Goal: Information Seeking & Learning: Learn about a topic

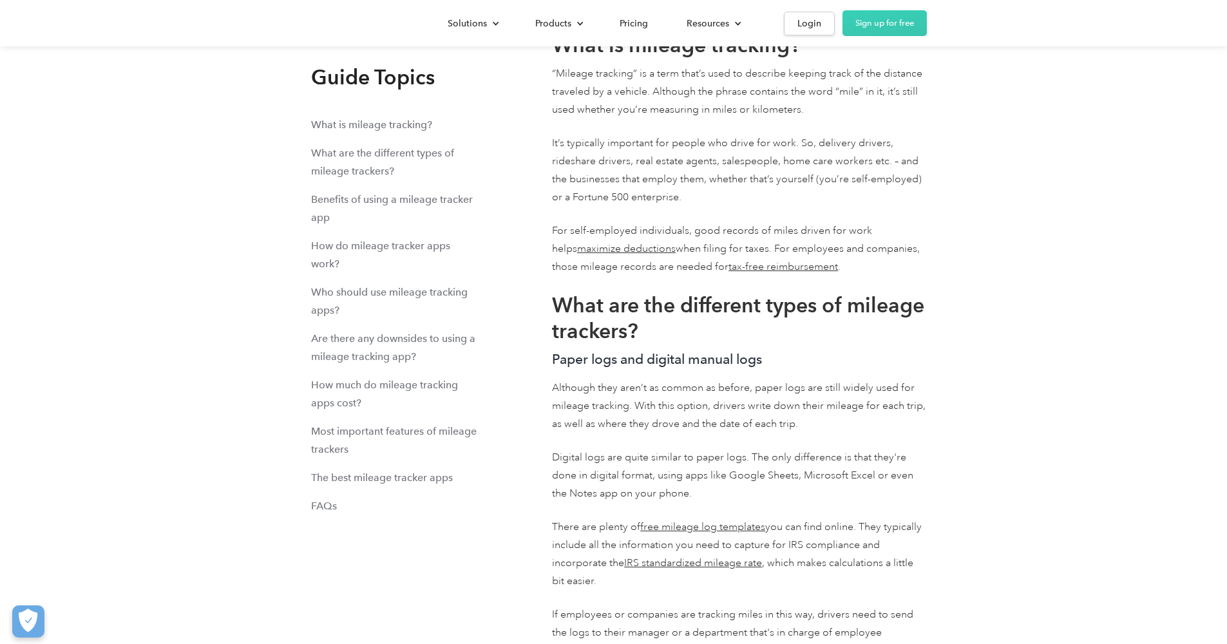
scroll to position [6052, 0]
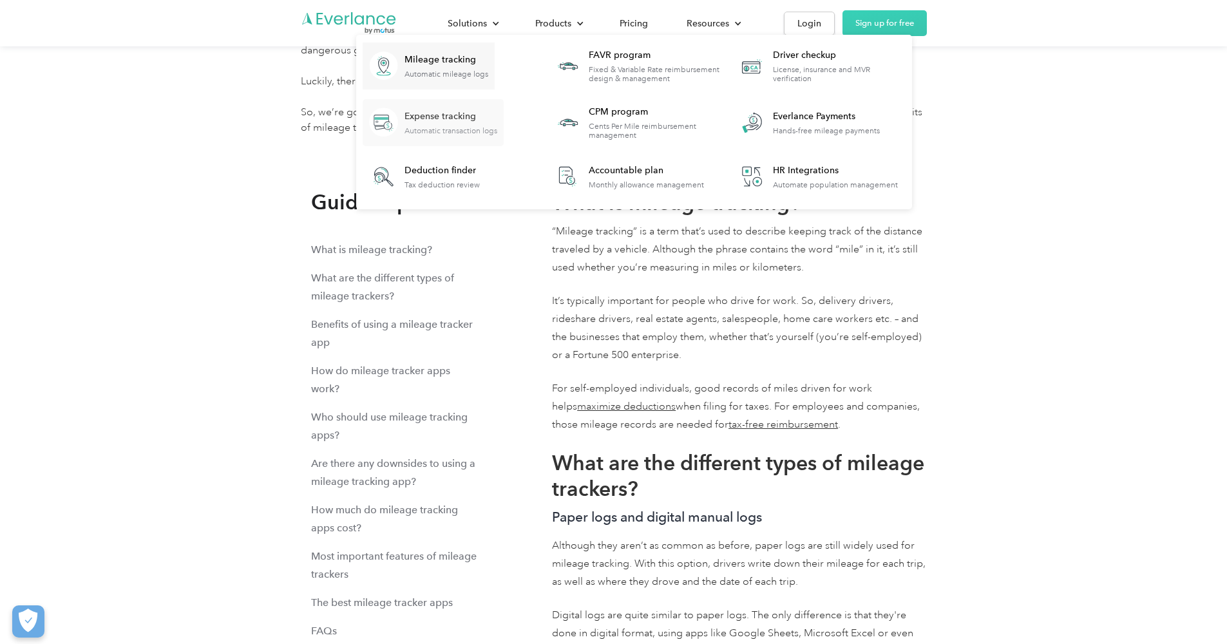
click at [441, 117] on div "Expense tracking" at bounding box center [451, 116] width 93 height 13
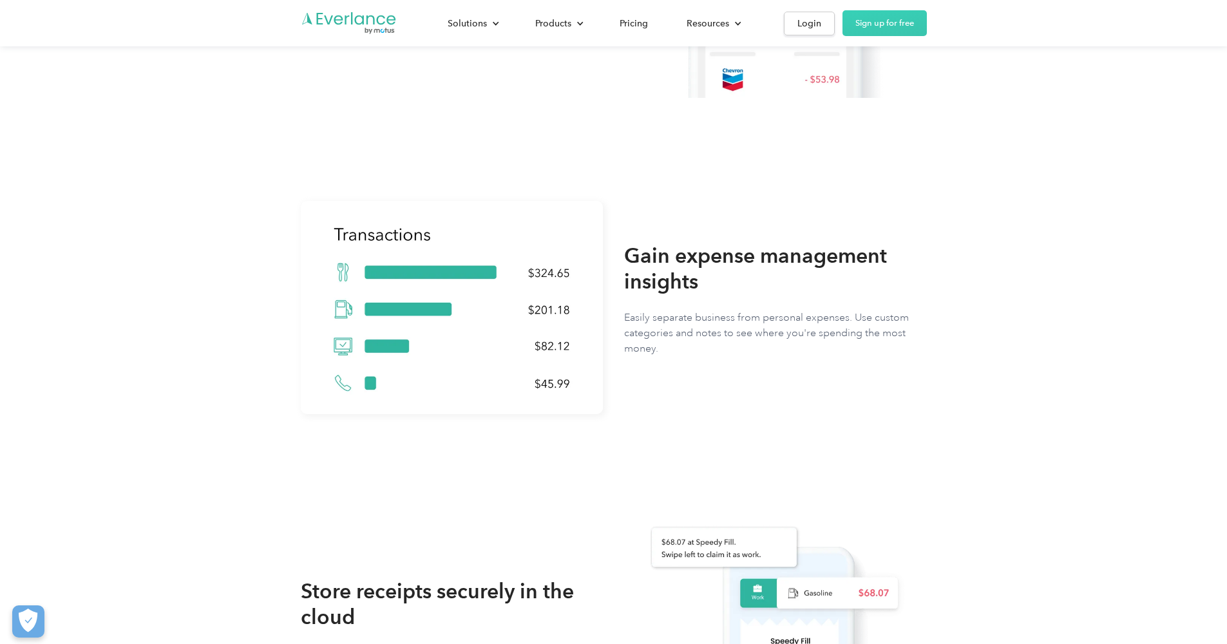
scroll to position [269, 0]
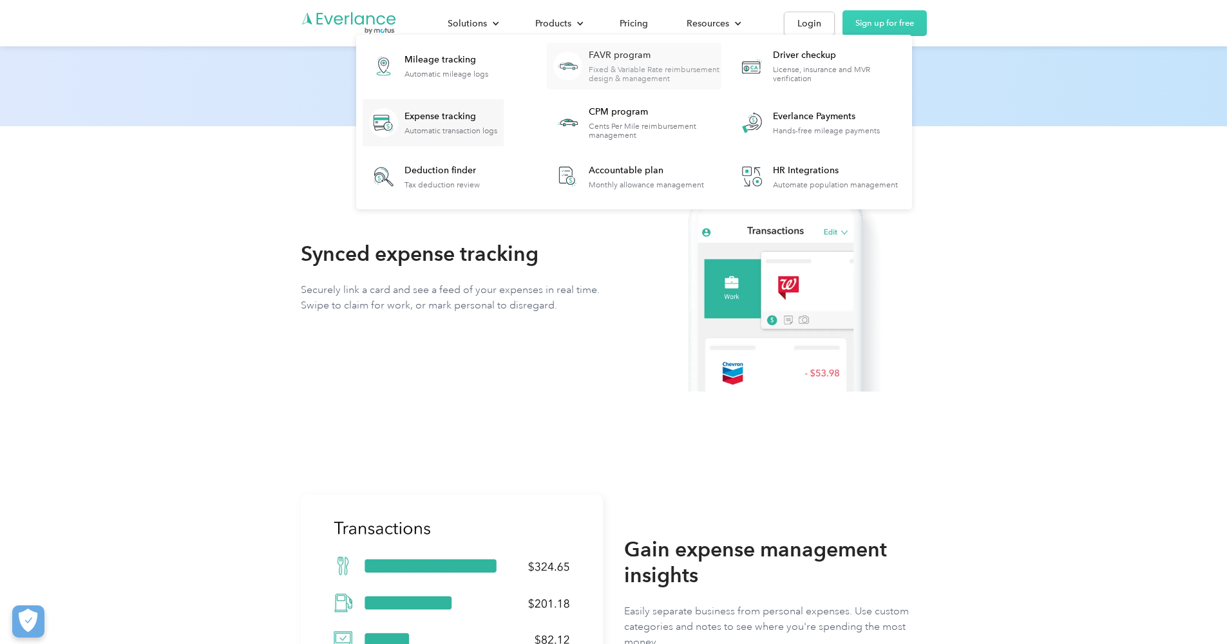
click at [613, 56] on div "FAVR program" at bounding box center [655, 55] width 132 height 13
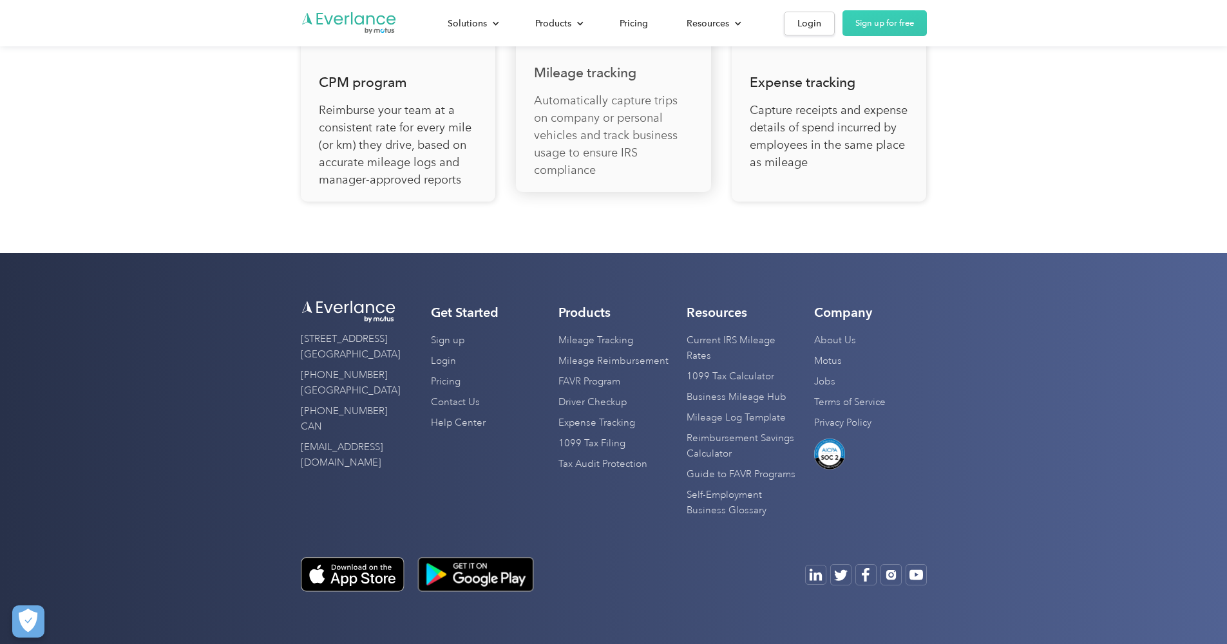
scroll to position [4521, 0]
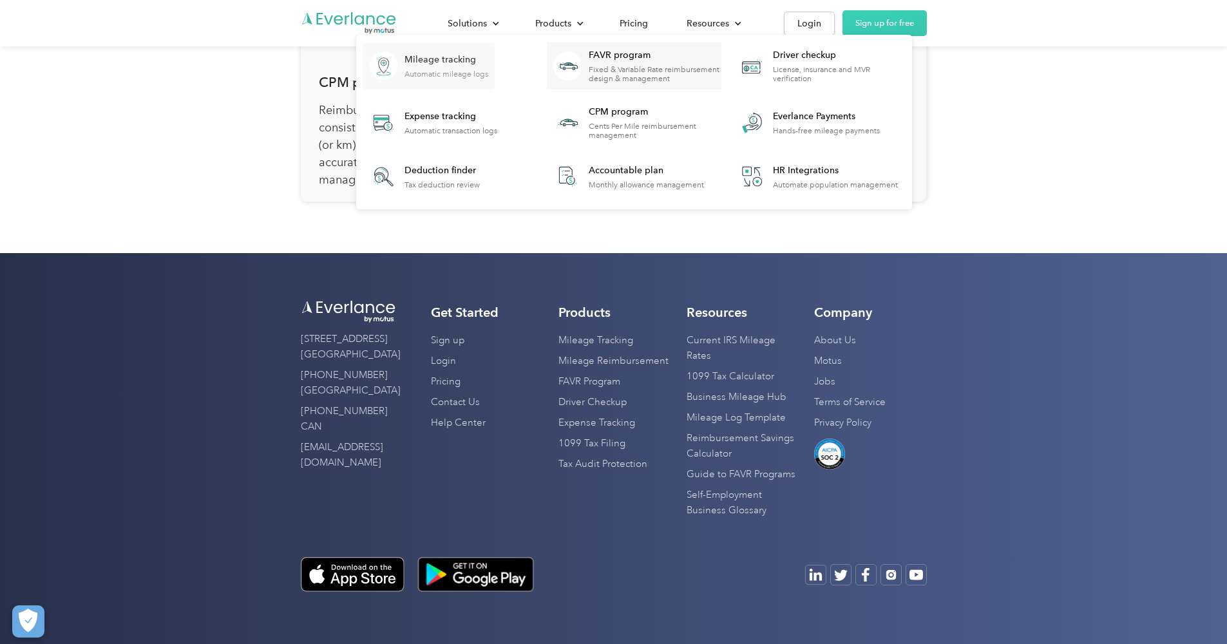
click at [459, 61] on div "Mileage tracking" at bounding box center [447, 59] width 84 height 13
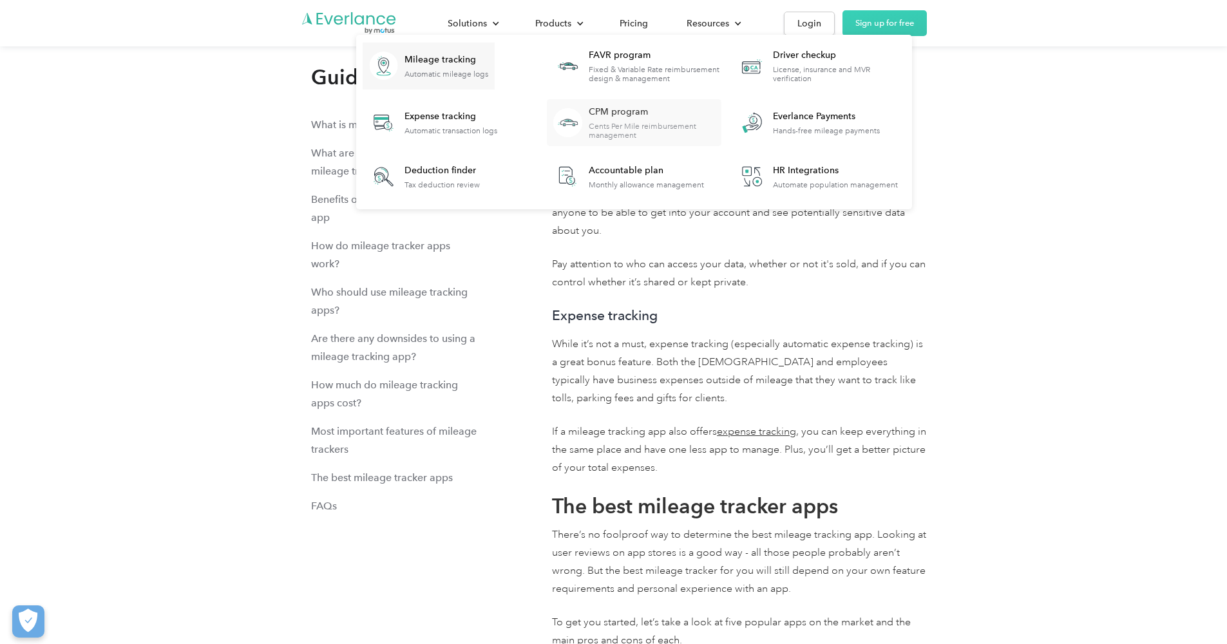
scroll to position [12769, 0]
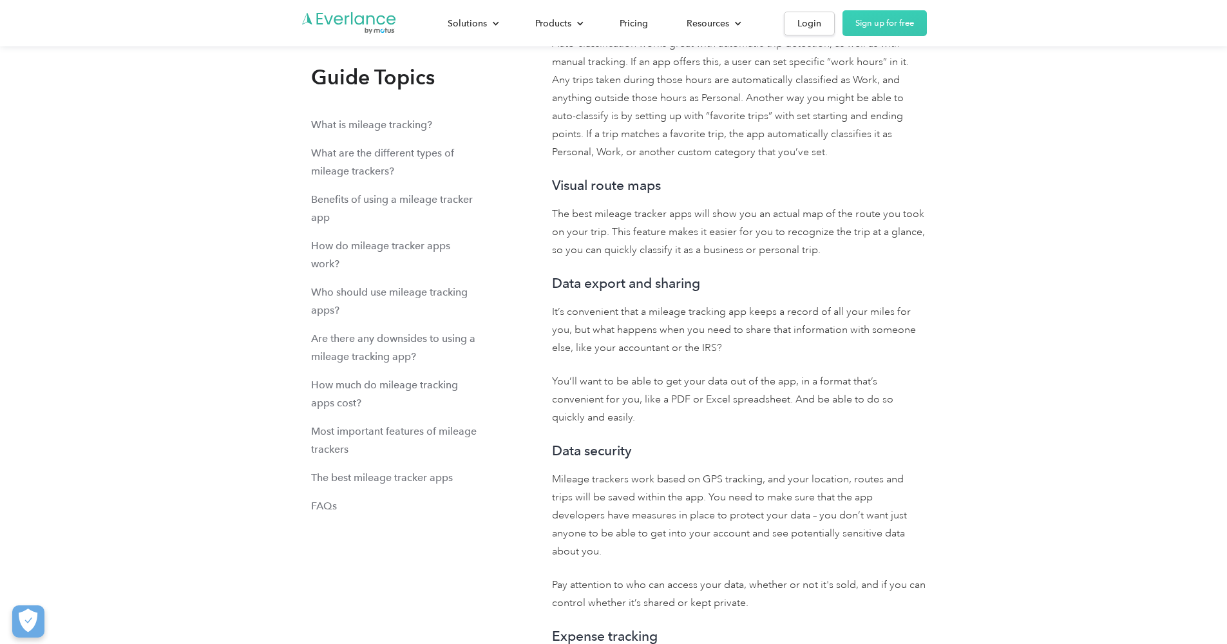
drag, startPoint x: 1148, startPoint y: 180, endPoint x: 1099, endPoint y: 173, distance: 50.2
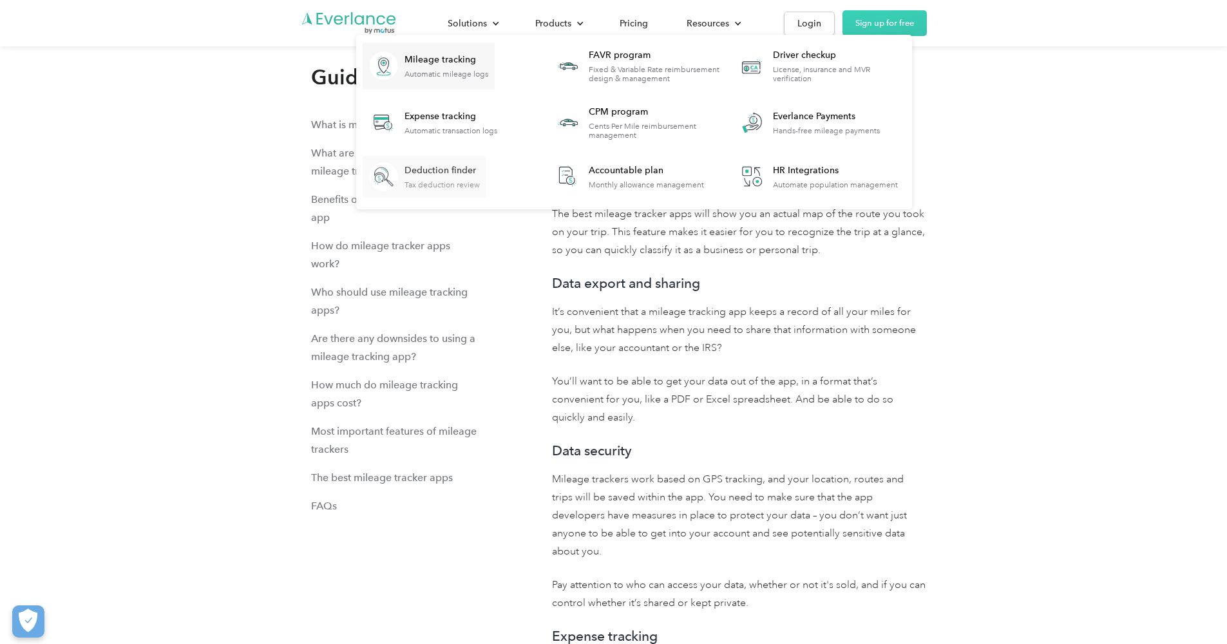
click at [453, 172] on div "Deduction finder" at bounding box center [442, 170] width 75 height 13
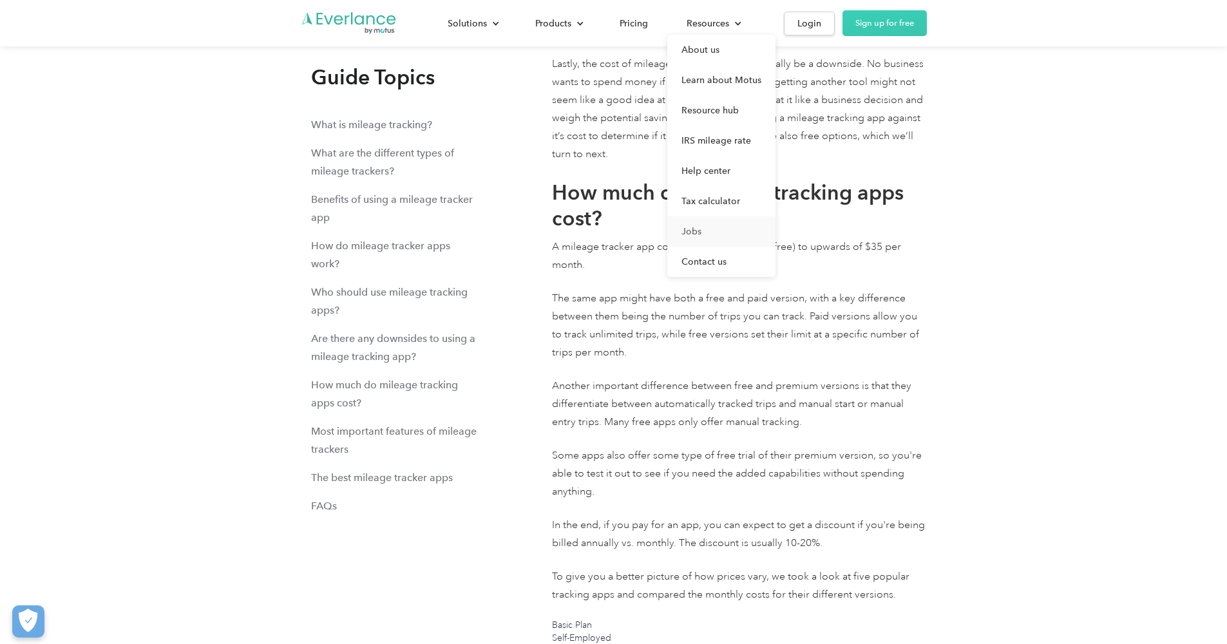
scroll to position [10874, 0]
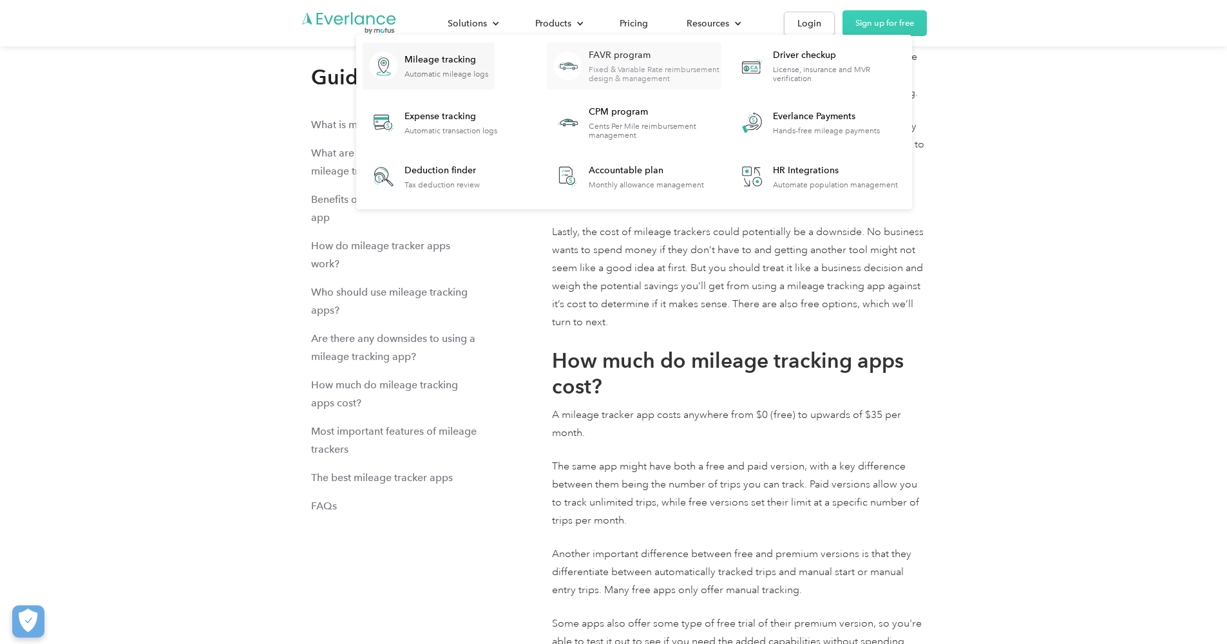
click at [619, 57] on div "FAVR program" at bounding box center [655, 55] width 132 height 13
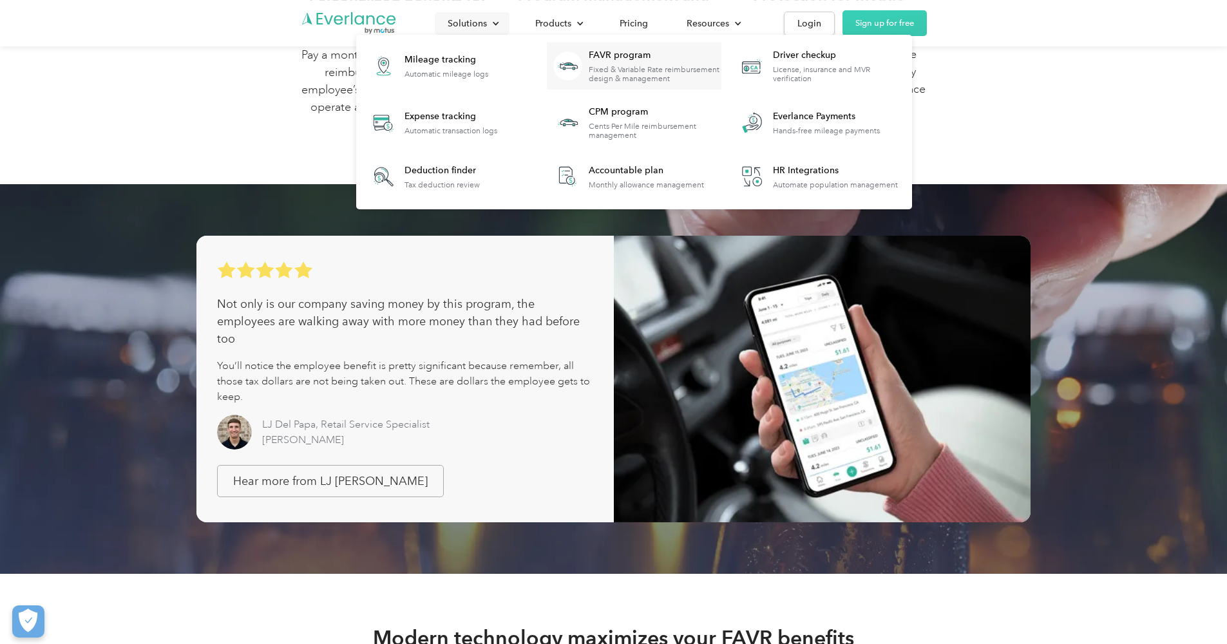
scroll to position [716, 0]
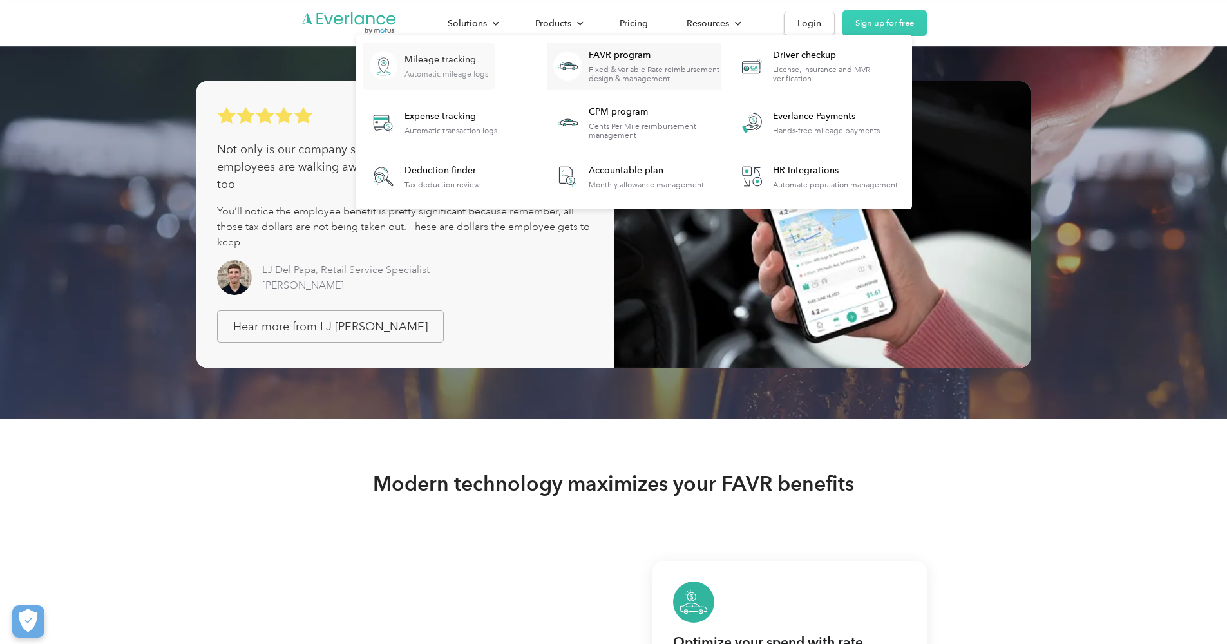
click at [461, 62] on div "Mileage tracking" at bounding box center [447, 59] width 84 height 13
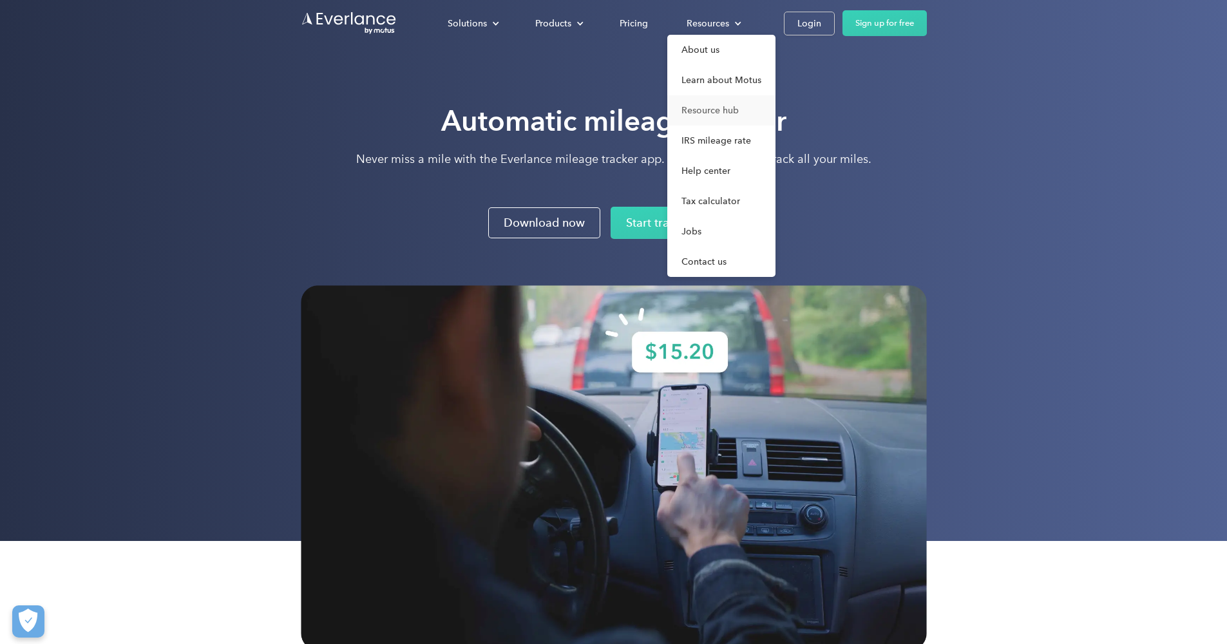
click at [718, 108] on link "Resource hub" at bounding box center [721, 110] width 108 height 30
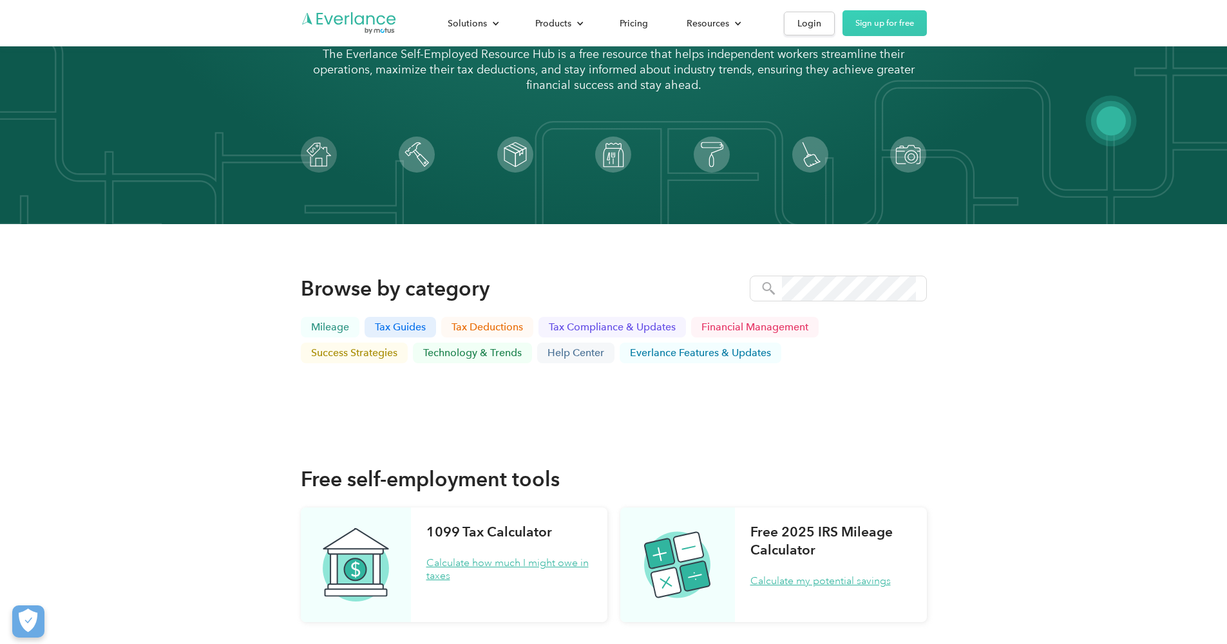
scroll to position [171, 0]
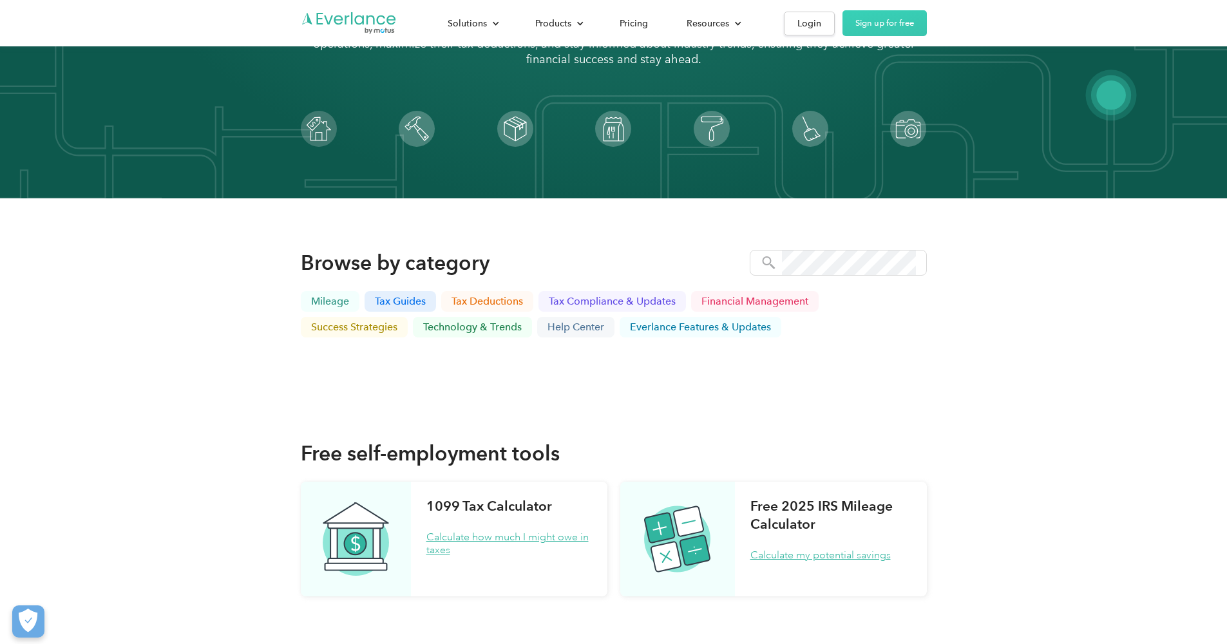
click at [669, 352] on div "Browse by category Thank you! Your submission has been received! Oops! Somethin…" at bounding box center [613, 293] width 1227 height 191
click at [733, 302] on p "Financial management" at bounding box center [754, 301] width 107 height 10
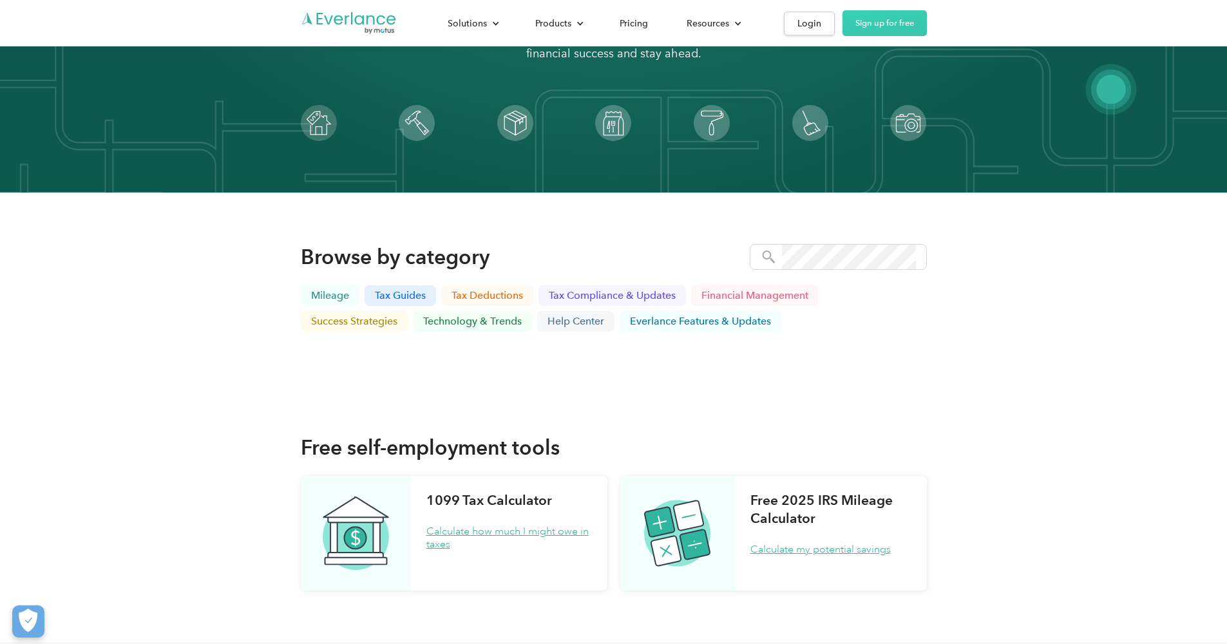
scroll to position [175, 0]
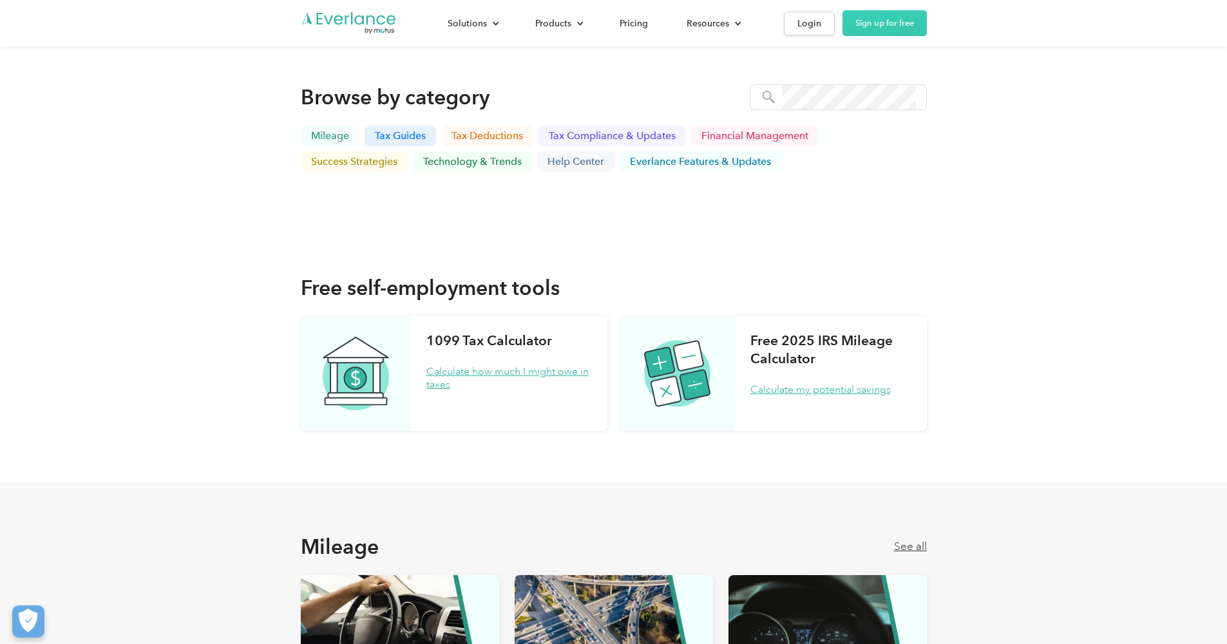
scroll to position [188, 0]
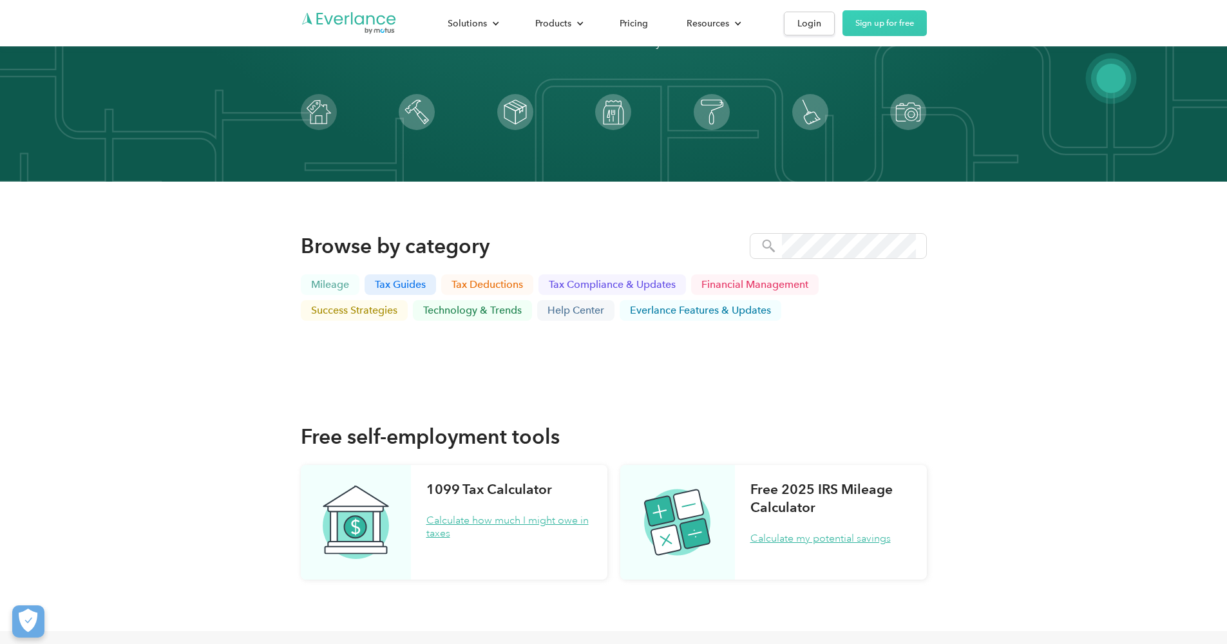
click at [332, 285] on p "Mileage" at bounding box center [330, 285] width 38 height 10
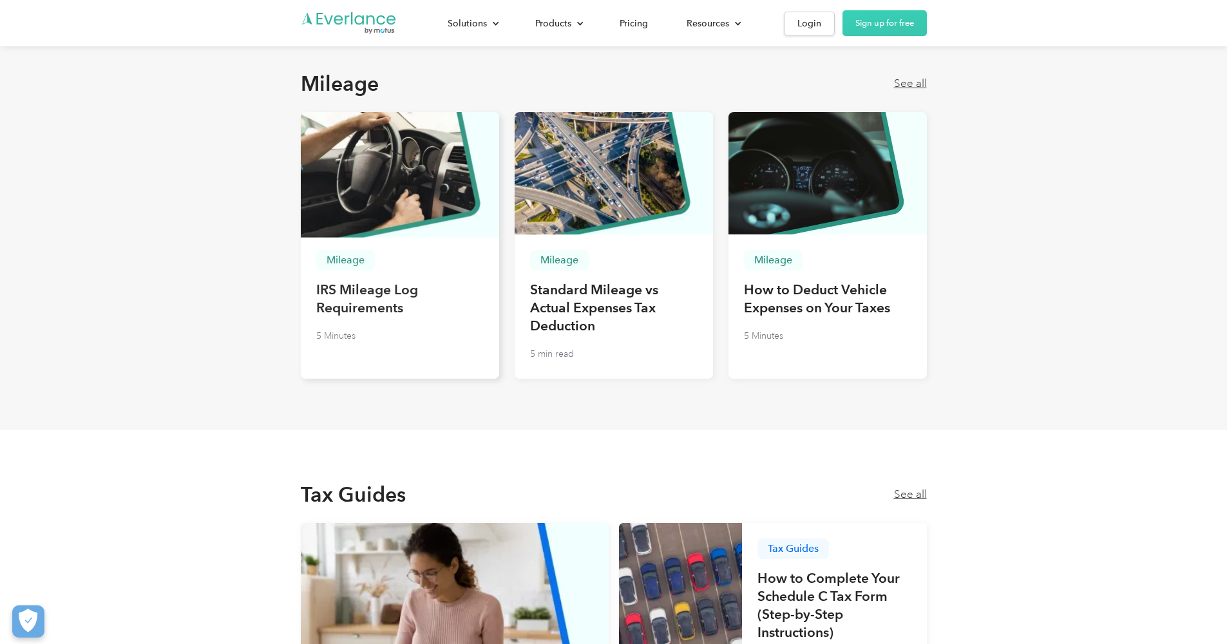
scroll to position [803, 0]
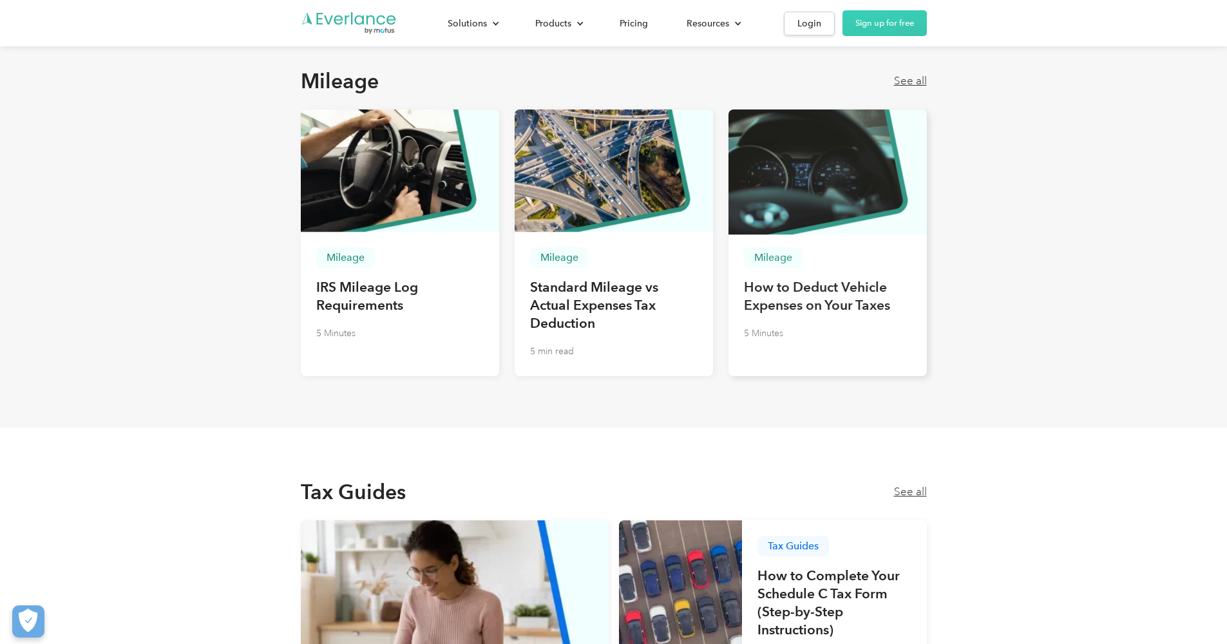
click at [763, 278] on h3 "How to Deduct Vehicle Expenses on Your Taxes" at bounding box center [827, 296] width 167 height 36
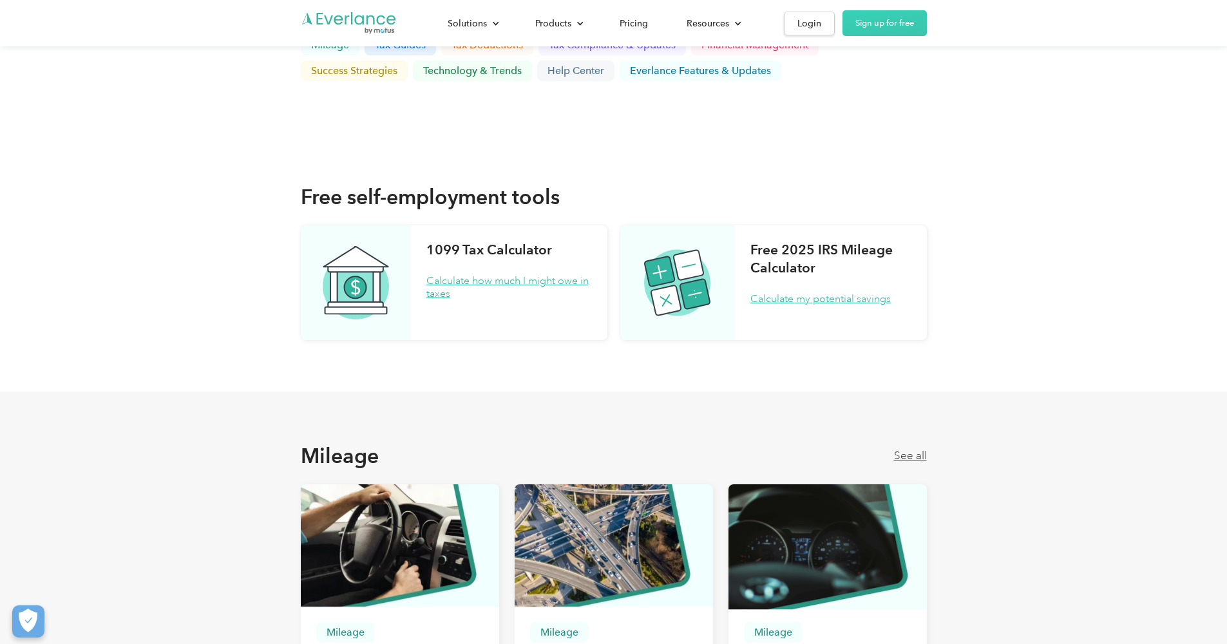
scroll to position [334, 0]
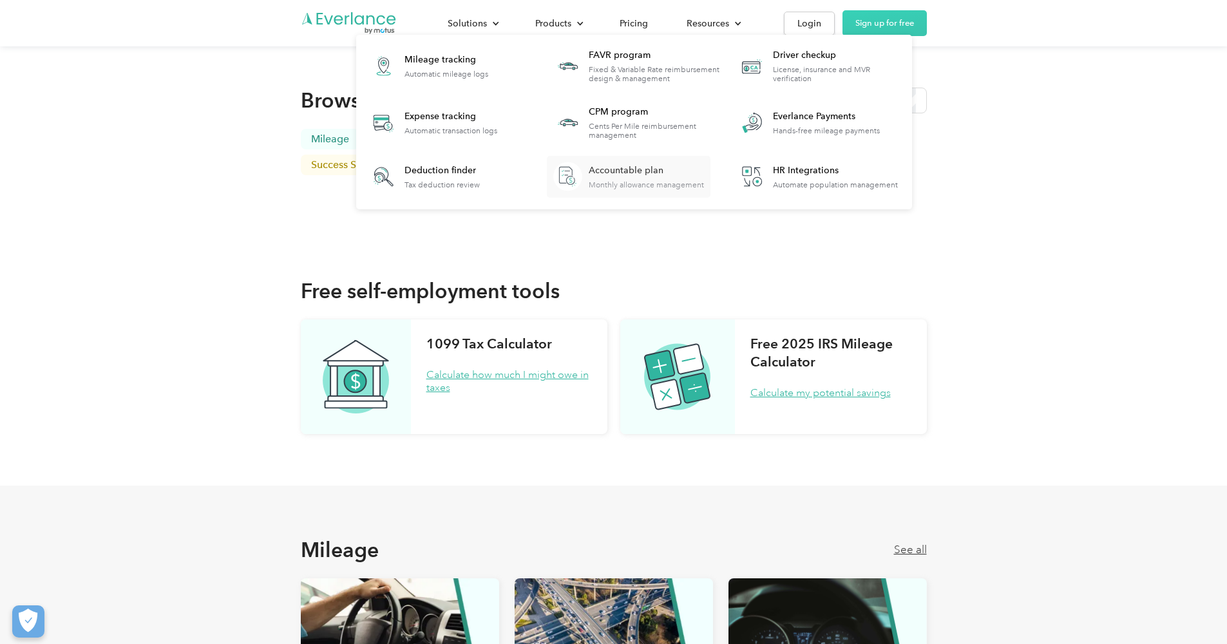
click at [625, 172] on div "Accountable plan" at bounding box center [646, 170] width 115 height 13
